Goal: Task Accomplishment & Management: Manage account settings

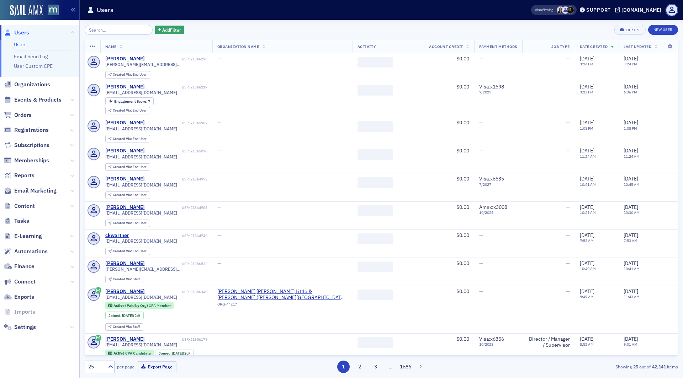
click at [43, 195] on span "Email Marketing" at bounding box center [39, 191] width 79 height 15
click at [37, 193] on span "Email Marketing" at bounding box center [35, 191] width 42 height 8
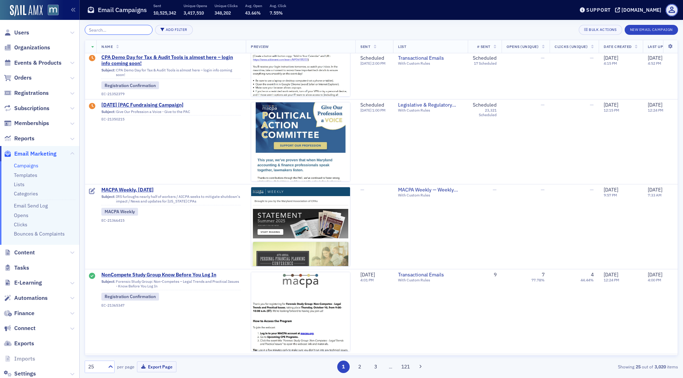
scroll to position [314, 0]
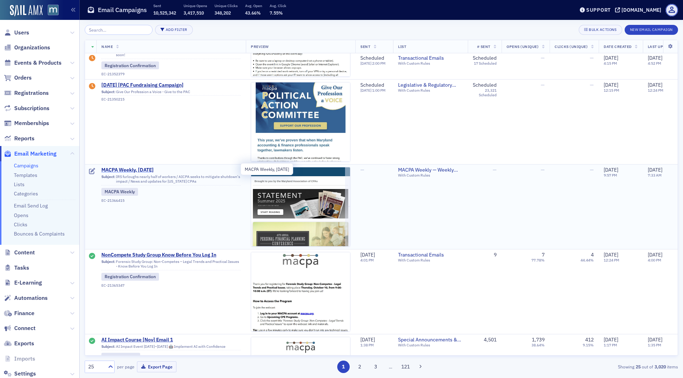
click at [134, 168] on span "MACPA Weekly, [DATE]" at bounding box center [170, 170] width 139 height 6
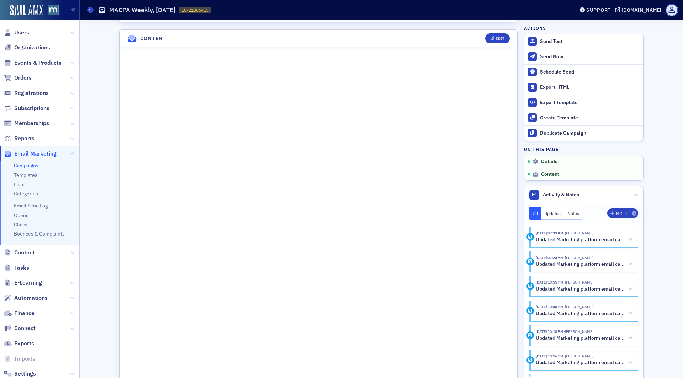
scroll to position [363, 0]
click at [492, 33] on button "Edit" at bounding box center [497, 38] width 25 height 10
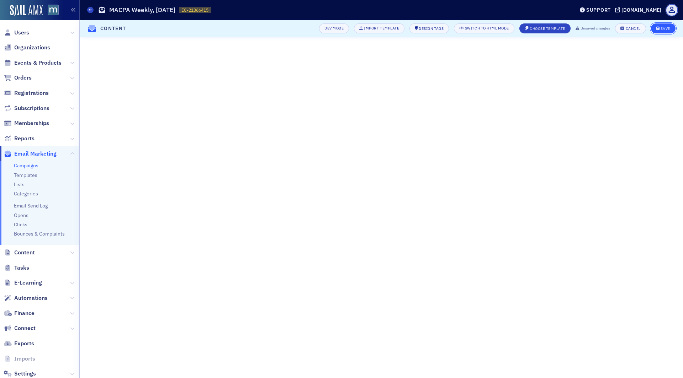
click at [660, 26] on button "Save" at bounding box center [663, 28] width 25 height 10
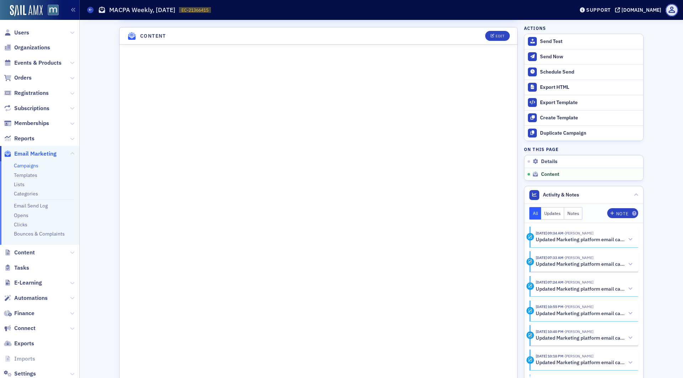
scroll to position [366, 0]
click at [500, 34] on div "Edit" at bounding box center [499, 36] width 9 height 4
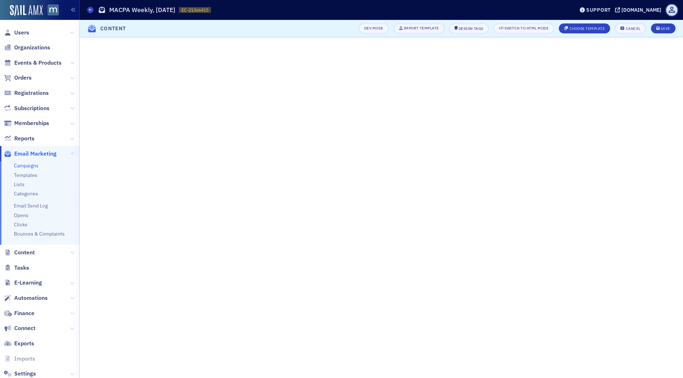
scroll to position [16, 0]
click at [663, 28] on div "Save" at bounding box center [665, 29] width 10 height 4
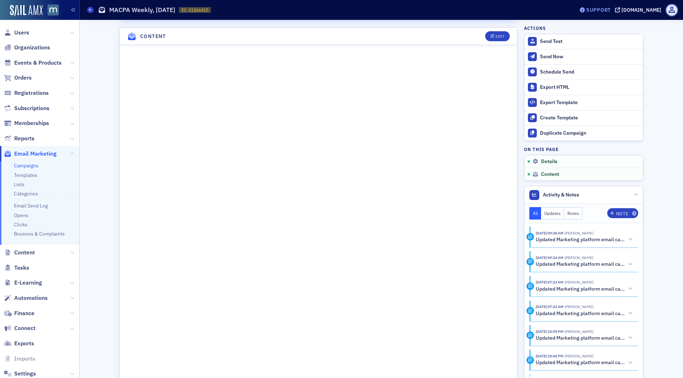
scroll to position [366, 0]
click at [499, 34] on div "Edit" at bounding box center [499, 36] width 9 height 4
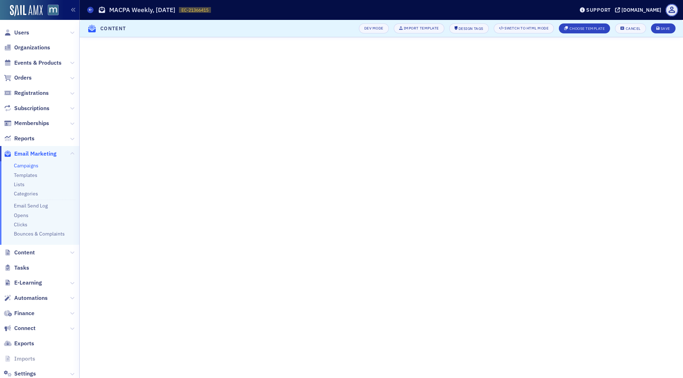
scroll to position [16, 0]
click at [664, 21] on header "Content Dev Mode Import Template Design Tags Switch to HTML Mode Choose Templat…" at bounding box center [381, 28] width 603 height 17
click at [664, 27] on div "Save" at bounding box center [665, 29] width 10 height 4
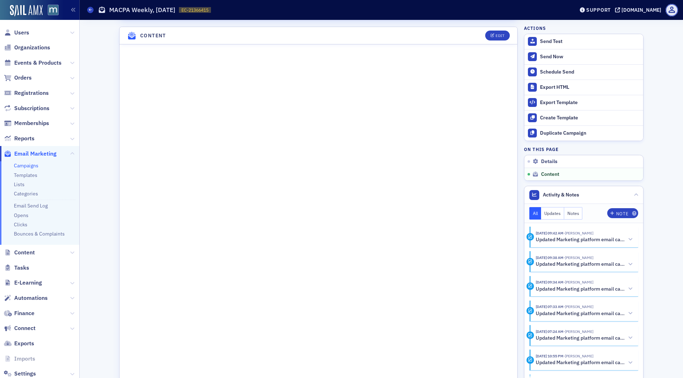
scroll to position [367, 0]
click at [557, 71] on div "Schedule Send" at bounding box center [590, 72] width 100 height 6
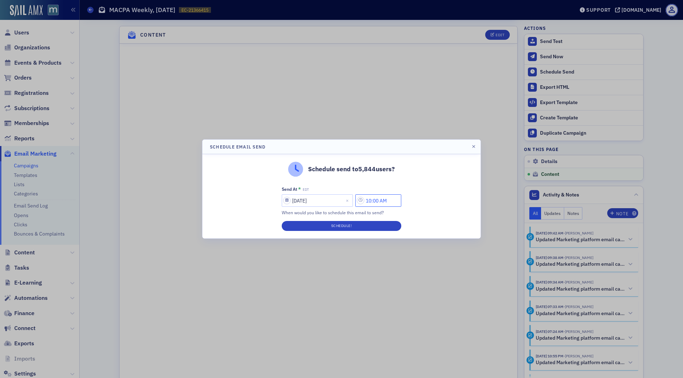
drag, startPoint x: 374, startPoint y: 201, endPoint x: 364, endPoint y: 201, distance: 10.3
click at [364, 201] on input "10:00 AM" at bounding box center [378, 201] width 46 height 12
click at [355, 199] on button "PM" at bounding box center [350, 201] width 14 height 12
type input "1:00 PM"
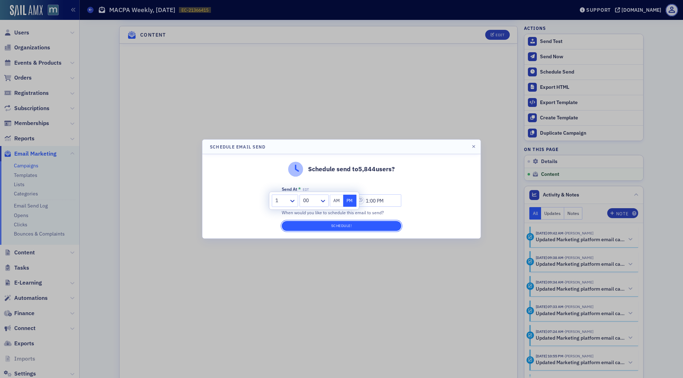
click at [346, 225] on button "Schedule!" at bounding box center [342, 226] width 120 height 10
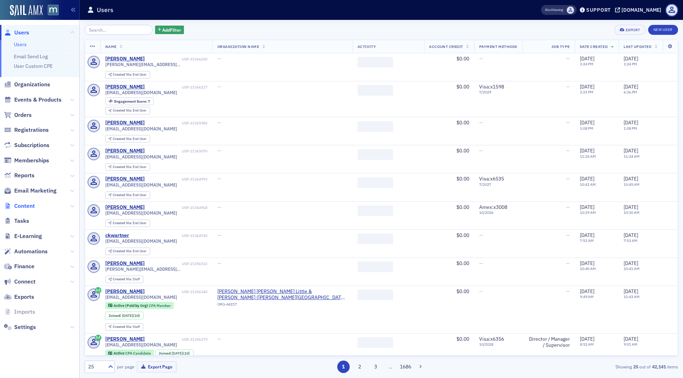
click at [23, 206] on span "Content" at bounding box center [24, 206] width 21 height 8
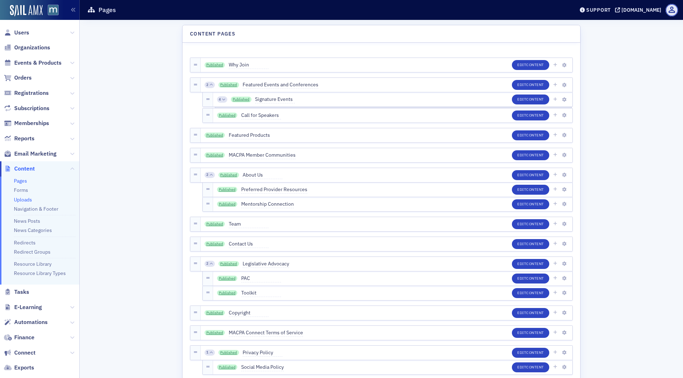
click at [26, 202] on link "Uploads" at bounding box center [23, 200] width 18 height 6
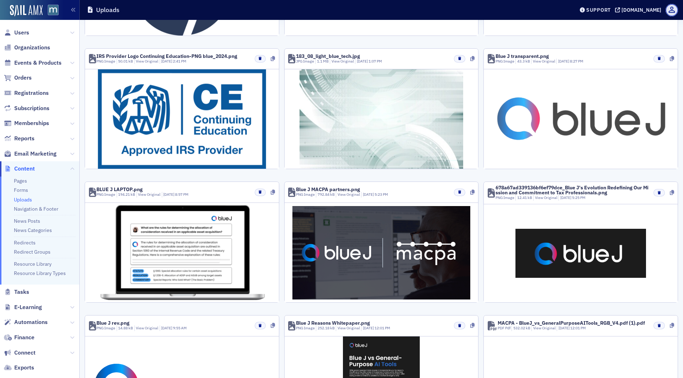
scroll to position [148, 0]
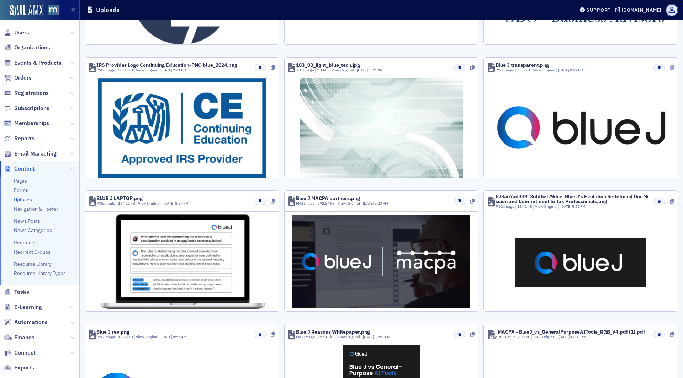
type input "blue"
click at [671, 67] on icon at bounding box center [672, 67] width 4 height 5
